Goal: Task Accomplishment & Management: Manage account settings

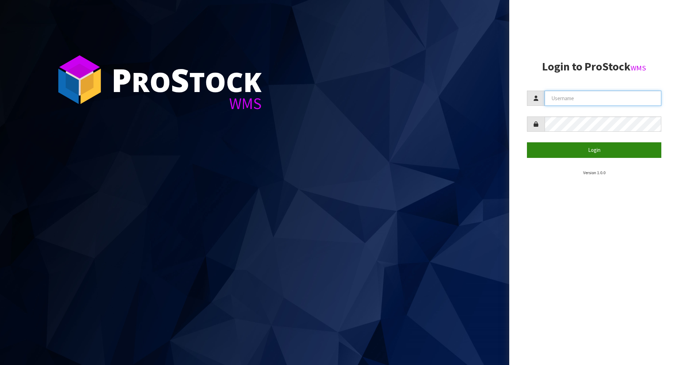
type input "[EMAIL_ADDRESS][DOMAIN_NAME]"
click at [589, 151] on button "Login" at bounding box center [594, 149] width 134 height 15
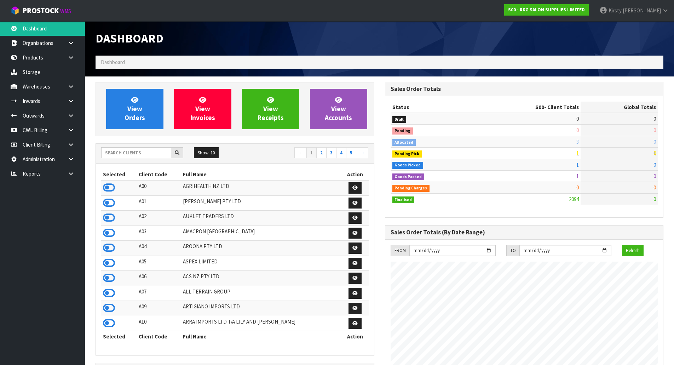
scroll to position [536, 289]
click at [73, 119] on link at bounding box center [73, 115] width 23 height 15
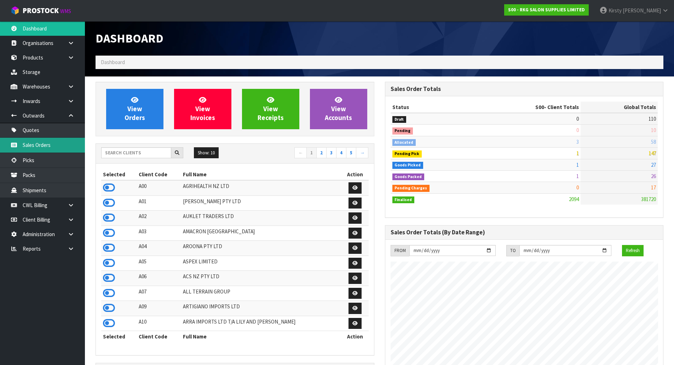
click at [44, 141] on link "Sales Orders" at bounding box center [42, 145] width 85 height 15
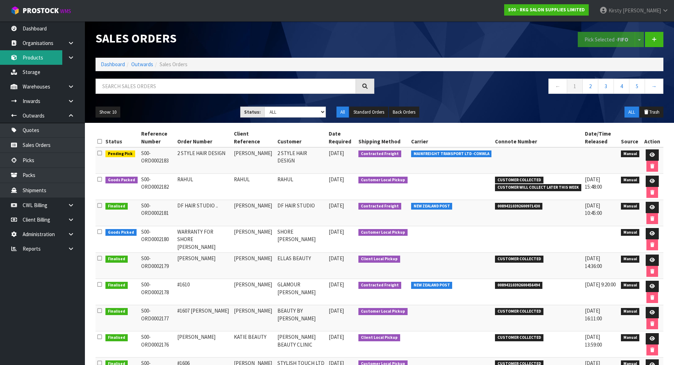
click at [25, 58] on link "Products" at bounding box center [42, 57] width 85 height 15
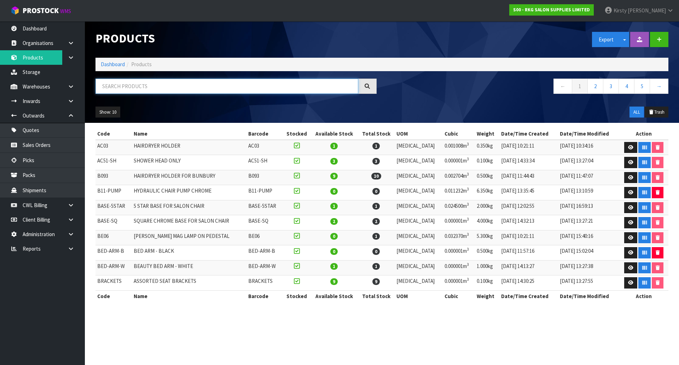
click at [124, 89] on input "text" at bounding box center [227, 86] width 263 height 15
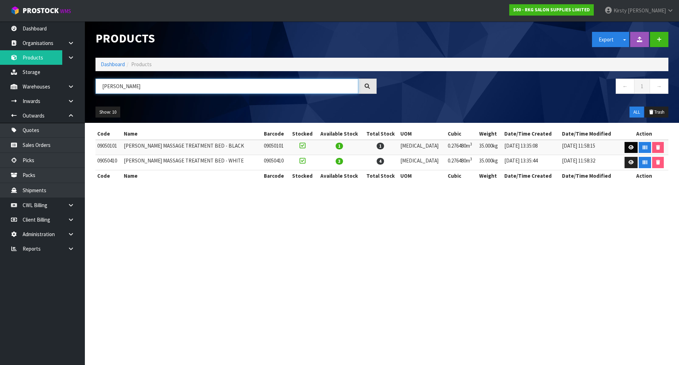
type input "[PERSON_NAME]"
click at [630, 147] on icon at bounding box center [631, 147] width 5 height 5
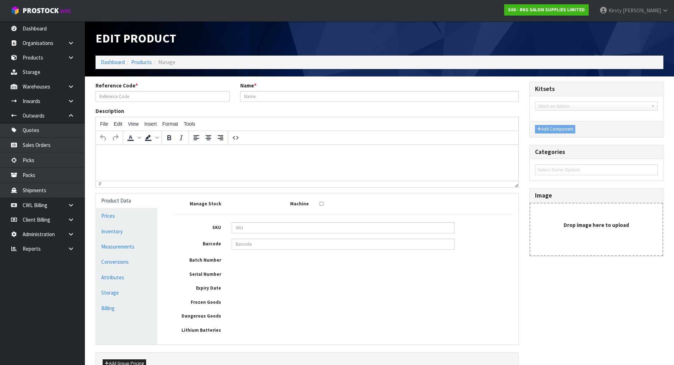
type input "09050101"
type input "[PERSON_NAME] MASSAGE TREATMENT BED - BLACK"
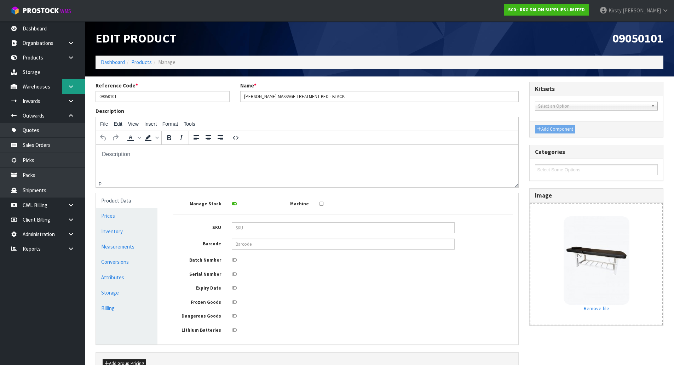
click at [73, 87] on icon at bounding box center [71, 86] width 7 height 5
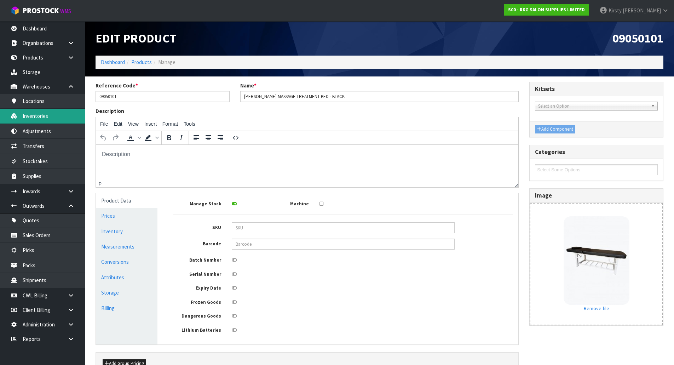
click at [40, 114] on link "Inventories" at bounding box center [42, 116] width 85 height 15
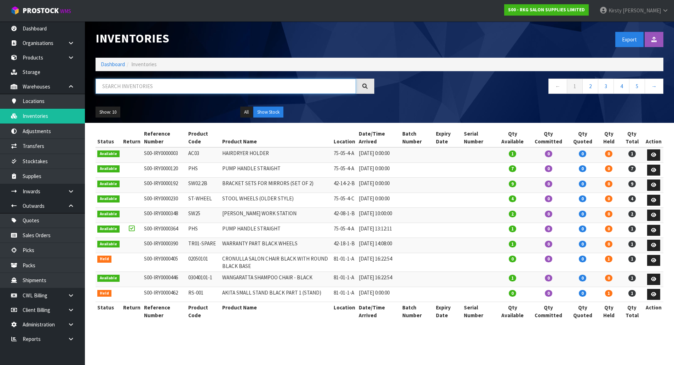
click at [114, 82] on input "text" at bounding box center [226, 86] width 260 height 15
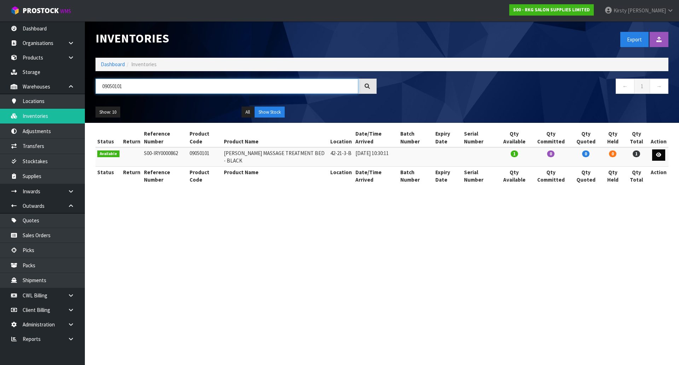
type input "09050101"
click at [656, 154] on link at bounding box center [658, 154] width 13 height 11
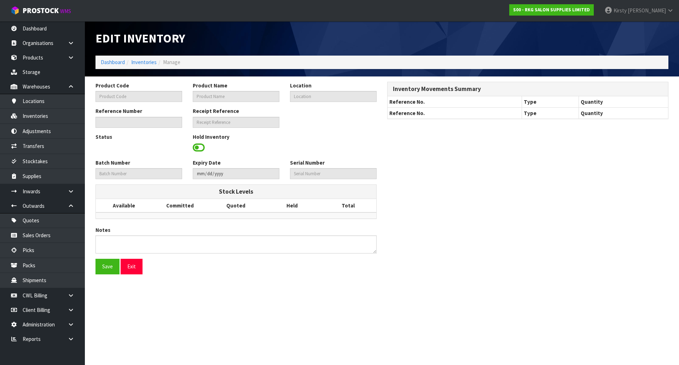
type input "09050101"
type input "[PERSON_NAME] MASSAGE TREATMENT BED - BLACK"
type input "42-21-3-B"
type input "S00-IRY0000862"
type input "S00-REC0000051"
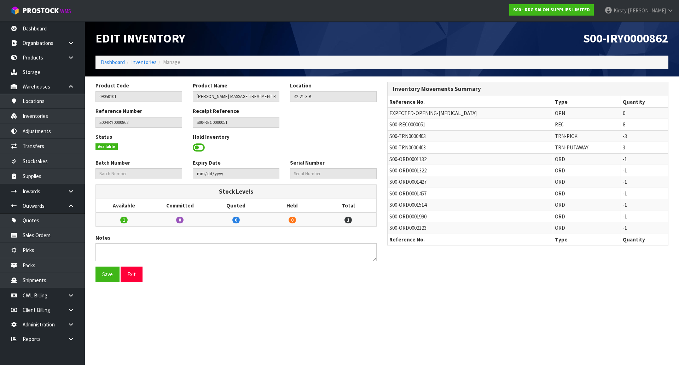
click at [201, 145] on span at bounding box center [199, 147] width 12 height 11
click at [311, 149] on span "Select an Option" at bounding box center [330, 147] width 74 height 8
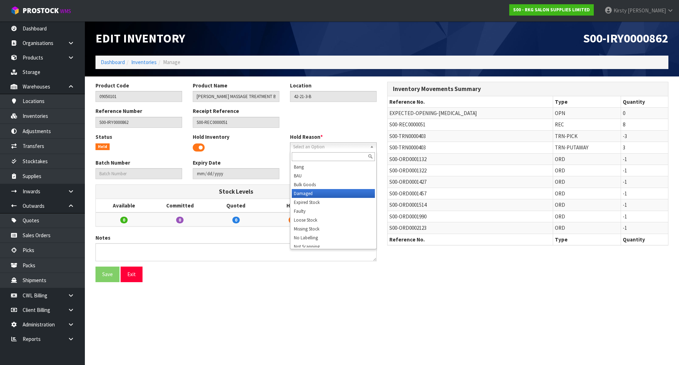
click at [311, 190] on li "Damaged" at bounding box center [333, 193] width 83 height 9
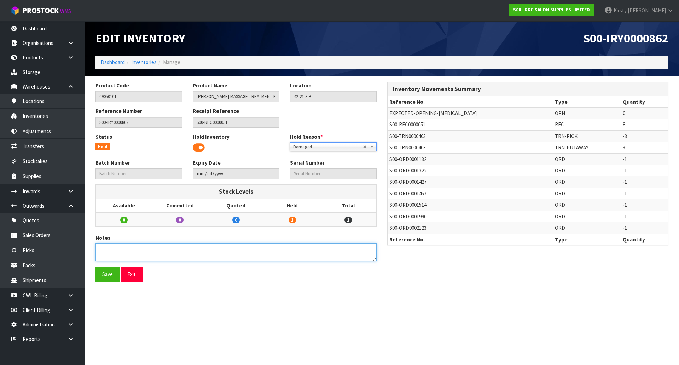
click at [148, 245] on textarea at bounding box center [236, 252] width 281 height 18
click at [100, 247] on textarea at bounding box center [236, 252] width 281 height 18
type textarea "FOUND DAMAGED BY CWL IN [GEOGRAPHIC_DATA]"
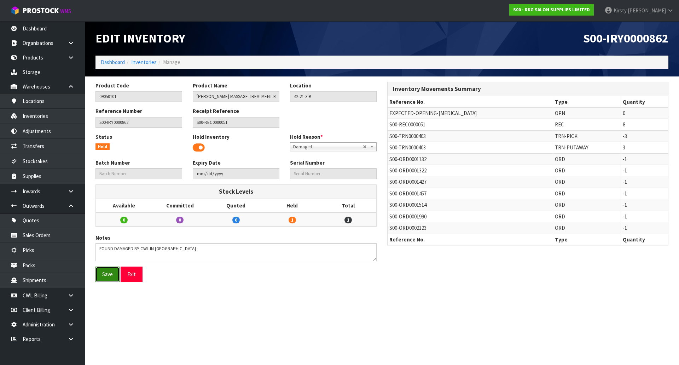
click at [103, 272] on button "Save" at bounding box center [108, 273] width 24 height 15
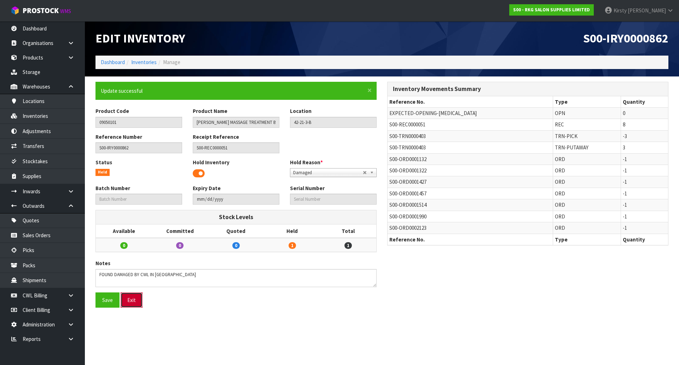
drag, startPoint x: 134, startPoint y: 296, endPoint x: 131, endPoint y: 294, distance: 3.8
click at [134, 296] on button "Exit" at bounding box center [132, 299] width 22 height 15
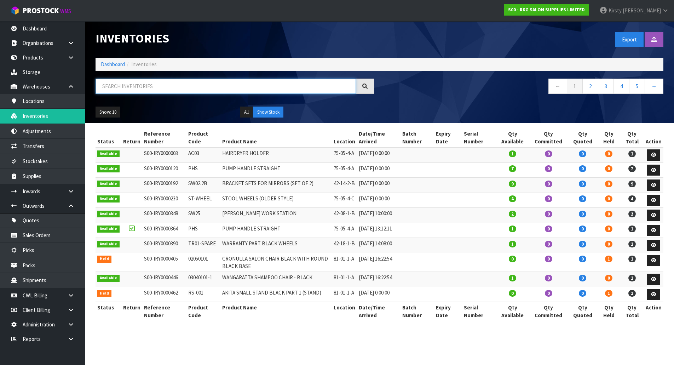
click at [142, 89] on input "text" at bounding box center [226, 86] width 260 height 15
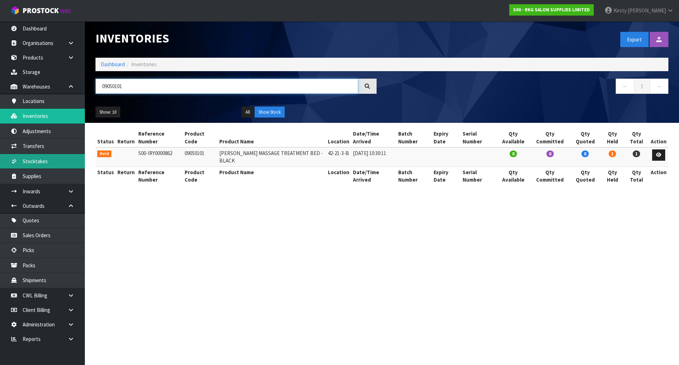
type input "09050101"
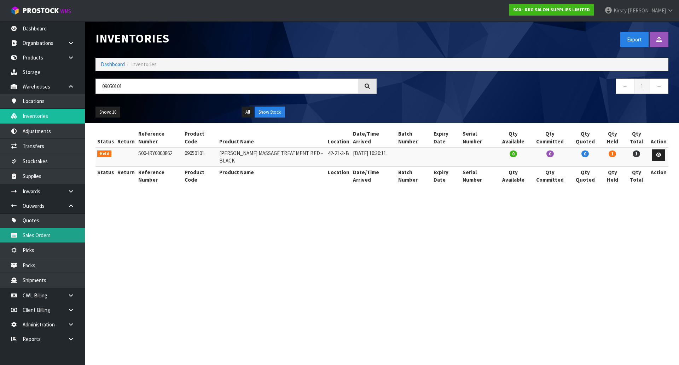
drag, startPoint x: 45, startPoint y: 234, endPoint x: 48, endPoint y: 227, distance: 7.1
click at [45, 234] on link "Sales Orders" at bounding box center [42, 235] width 85 height 15
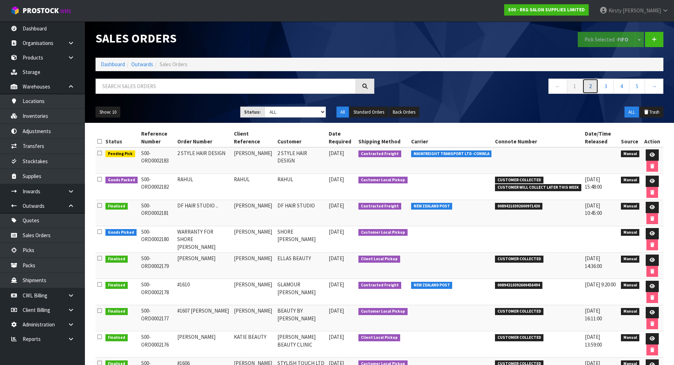
click at [591, 83] on link "2" at bounding box center [590, 86] width 16 height 15
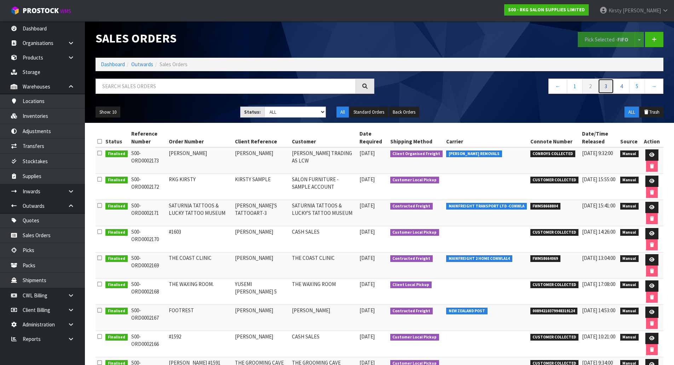
click at [606, 86] on link "3" at bounding box center [606, 86] width 16 height 15
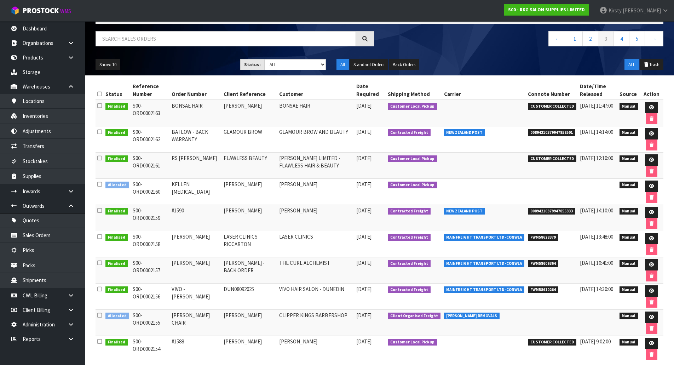
scroll to position [71, 0]
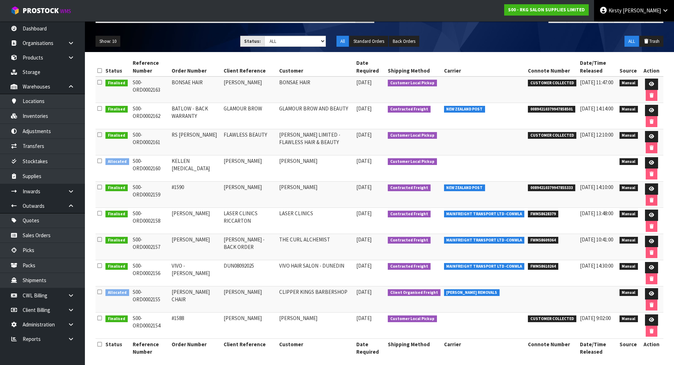
click at [622, 12] on span "Kirsty" at bounding box center [614, 10] width 13 height 7
click at [636, 28] on link "Logout" at bounding box center [646, 28] width 56 height 10
